Goal: Information Seeking & Learning: Learn about a topic

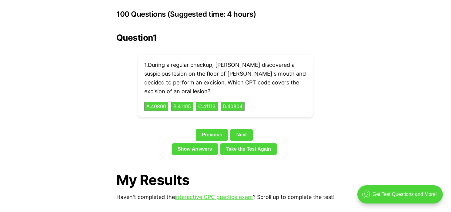
scroll to position [1357, 0]
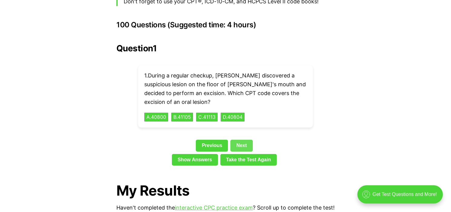
click at [246, 140] on link "Next" at bounding box center [242, 146] width 22 height 12
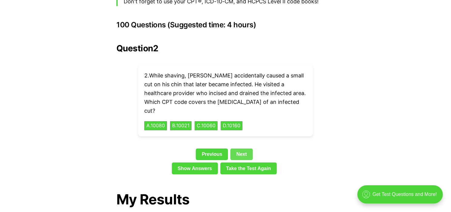
click at [246, 148] on link "Next" at bounding box center [242, 154] width 22 height 12
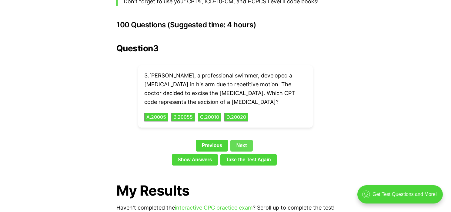
click at [246, 154] on link "Take the Test Again" at bounding box center [249, 160] width 57 height 12
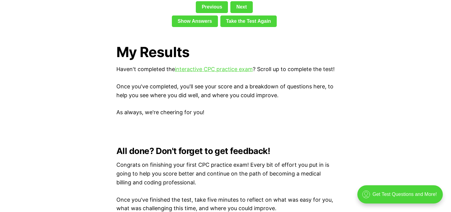
scroll to position [1343, 0]
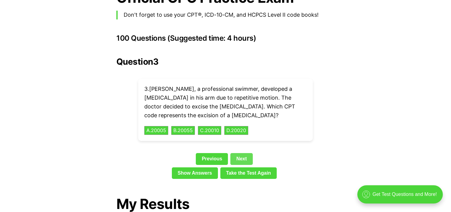
click at [241, 153] on link "Next" at bounding box center [242, 159] width 22 height 12
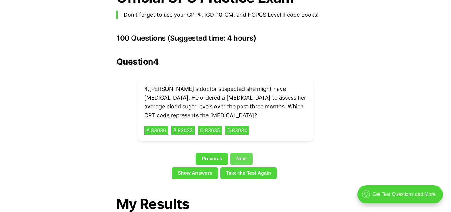
click at [241, 141] on div "Question 4 4 . Ella's doctor suspected she might have [MEDICAL_DATA]. He ordere…" at bounding box center [225, 119] width 218 height 124
click at [243, 153] on link "Next" at bounding box center [242, 159] width 22 height 12
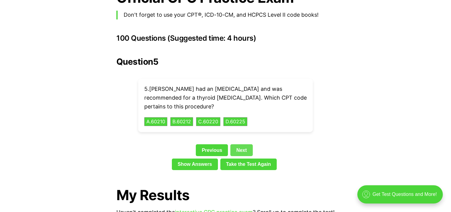
click at [244, 144] on link "Next" at bounding box center [242, 150] width 22 height 12
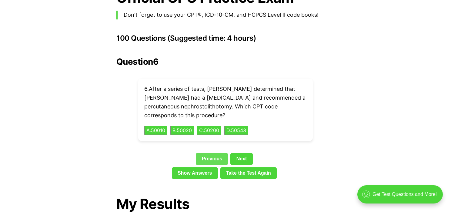
click at [215, 153] on link "Previous" at bounding box center [212, 159] width 32 height 12
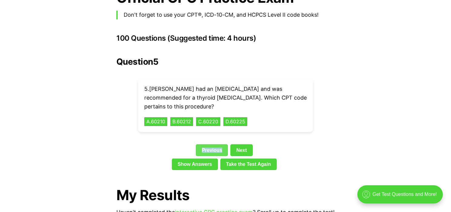
click at [215, 146] on div "Previous Next" at bounding box center [225, 151] width 218 height 14
click at [214, 144] on link "Previous" at bounding box center [212, 150] width 32 height 12
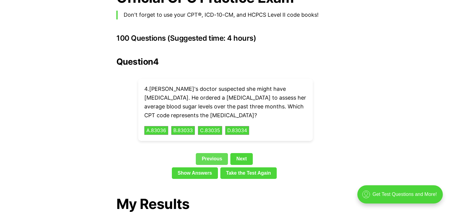
click at [208, 153] on link "Previous" at bounding box center [212, 159] width 32 height 12
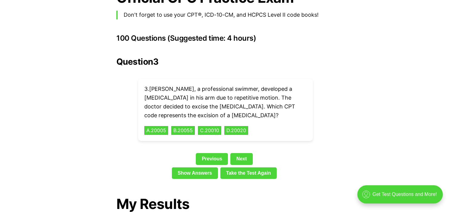
click at [214, 153] on link "Previous" at bounding box center [212, 159] width 32 height 12
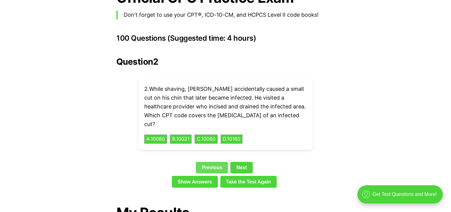
click at [207, 162] on link "Previous" at bounding box center [212, 168] width 32 height 12
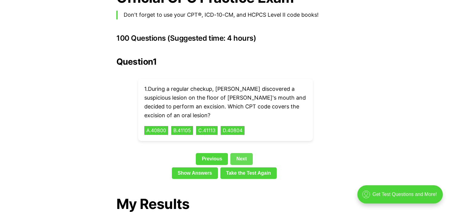
click at [243, 153] on link "Next" at bounding box center [242, 159] width 22 height 12
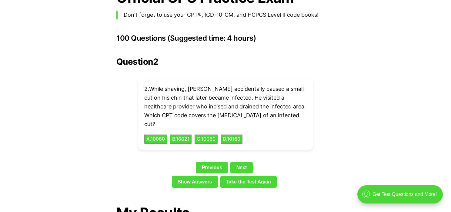
scroll to position [1357, 0]
